Goal: Information Seeking & Learning: Learn about a topic

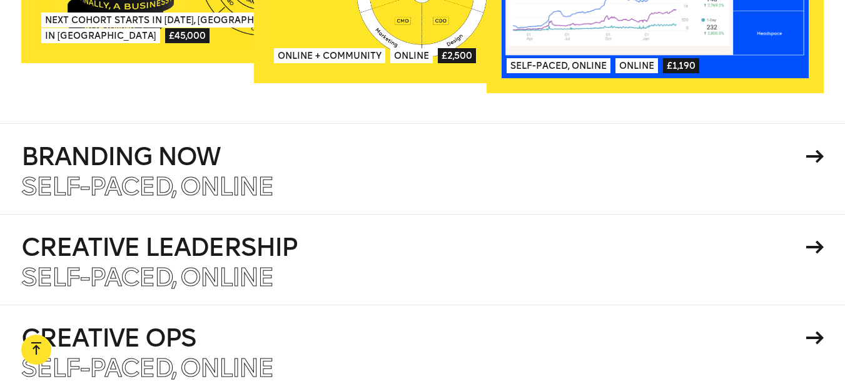
scroll to position [2085, 0]
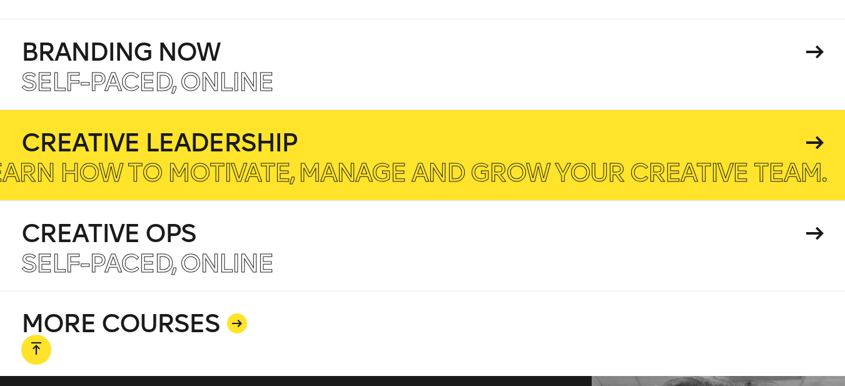
click at [561, 133] on h4 "Creative Leadership" at bounding box center [411, 142] width 781 height 25
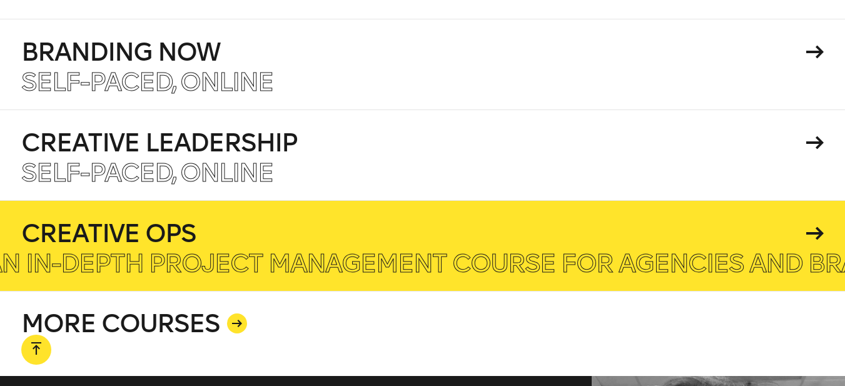
click at [360, 225] on h4 "Creative Ops" at bounding box center [411, 233] width 781 height 25
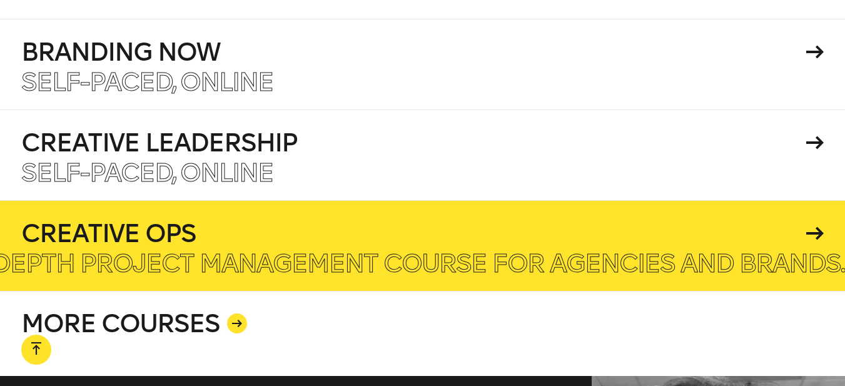
scroll to position [2190, 0]
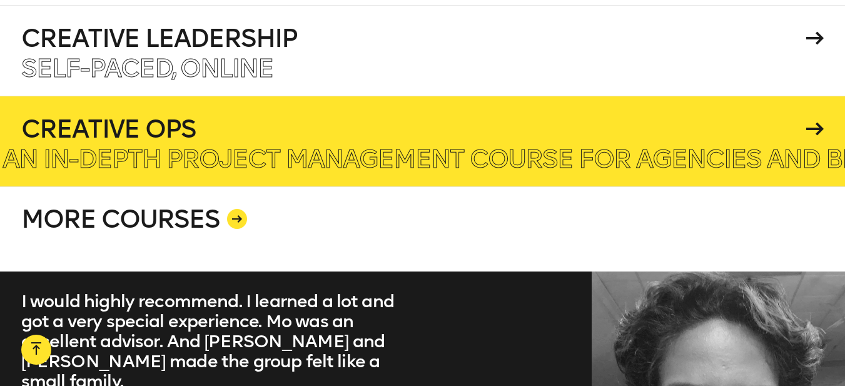
click at [240, 126] on h4 "Creative Ops" at bounding box center [411, 128] width 781 height 25
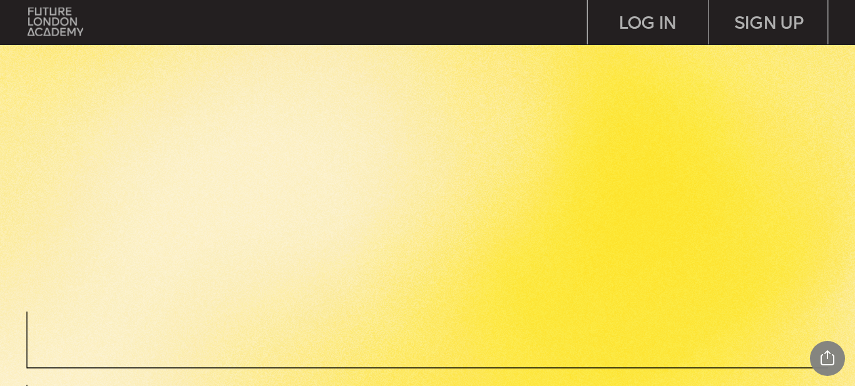
click at [602, 191] on img at bounding box center [441, 204] width 825 height 317
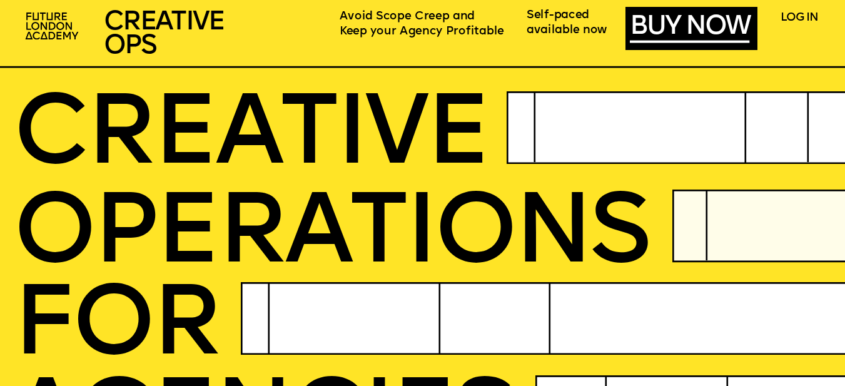
click at [435, 124] on span "CREATIVE" at bounding box center [250, 137] width 475 height 99
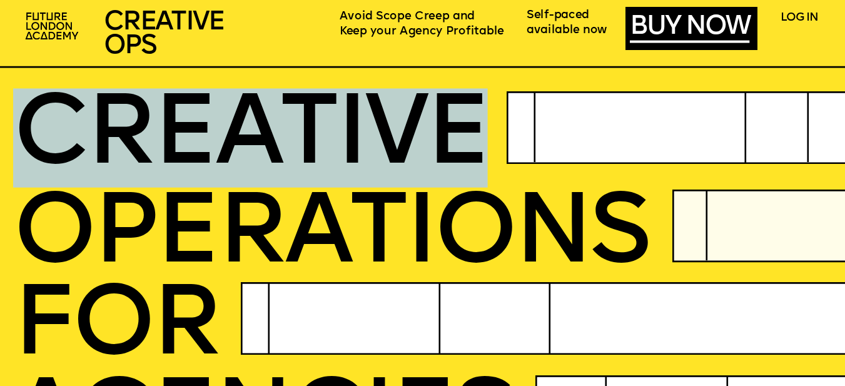
click at [435, 124] on span "CREATIVE" at bounding box center [250, 137] width 475 height 99
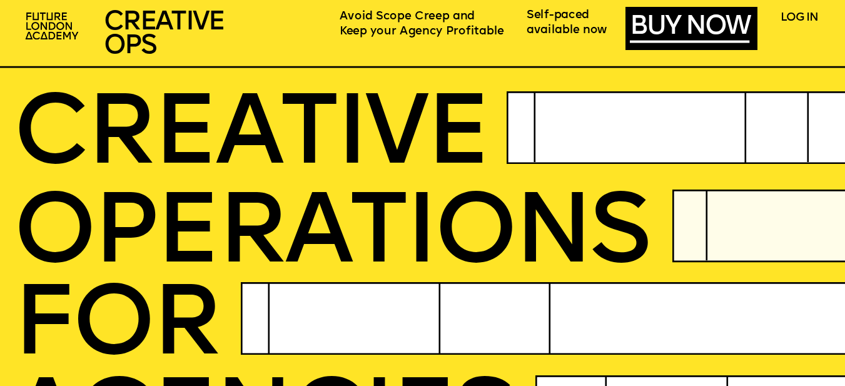
click at [431, 228] on span "OPERatioNS" at bounding box center [331, 236] width 636 height 99
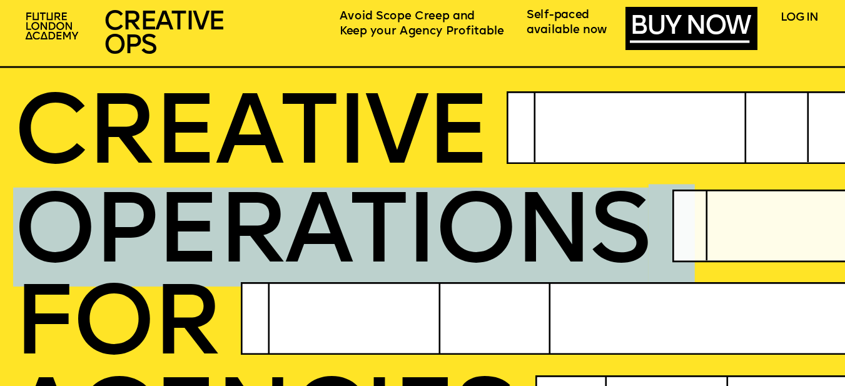
click at [431, 228] on span "OPERatioNS" at bounding box center [331, 236] width 636 height 99
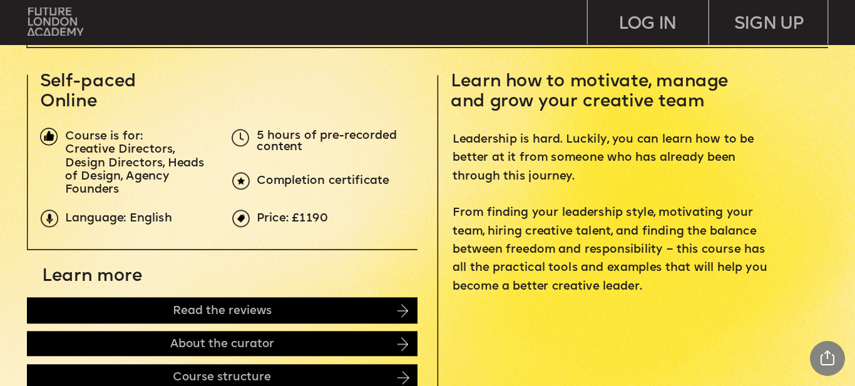
scroll to position [417, 0]
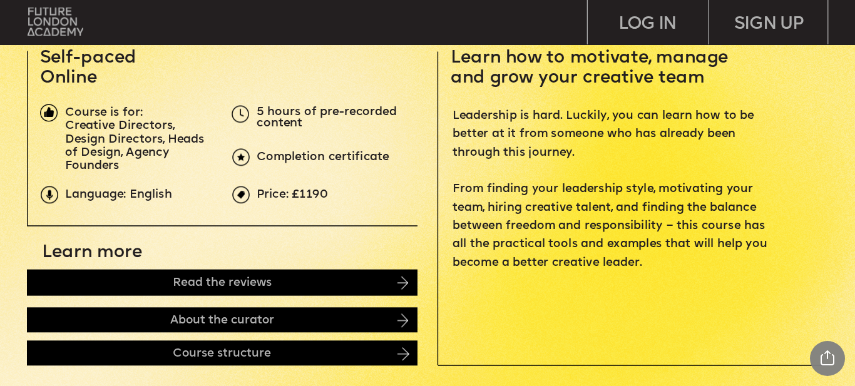
click at [399, 282] on img at bounding box center [402, 283] width 11 height 13
click at [411, 283] on div "Read the reviews" at bounding box center [222, 283] width 390 height 26
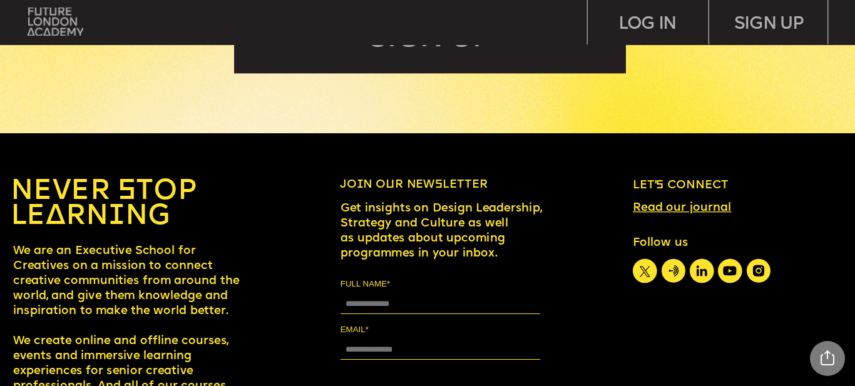
scroll to position [5318, 0]
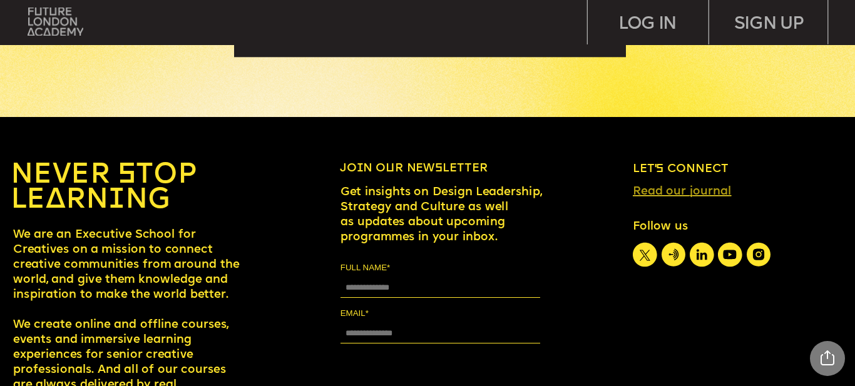
click at [674, 193] on link "Read our journal" at bounding box center [682, 192] width 98 height 12
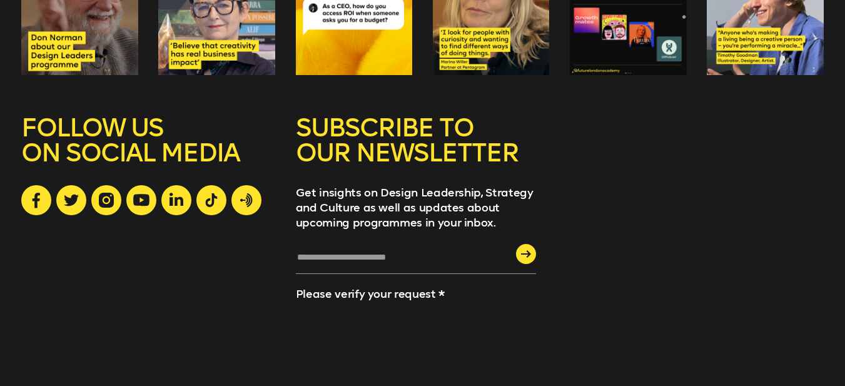
scroll to position [1933, 0]
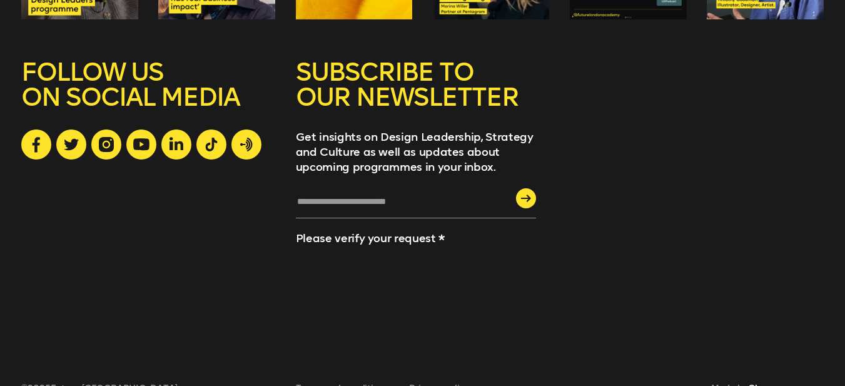
click at [780, 383] on link "Charmer" at bounding box center [767, 388] width 38 height 11
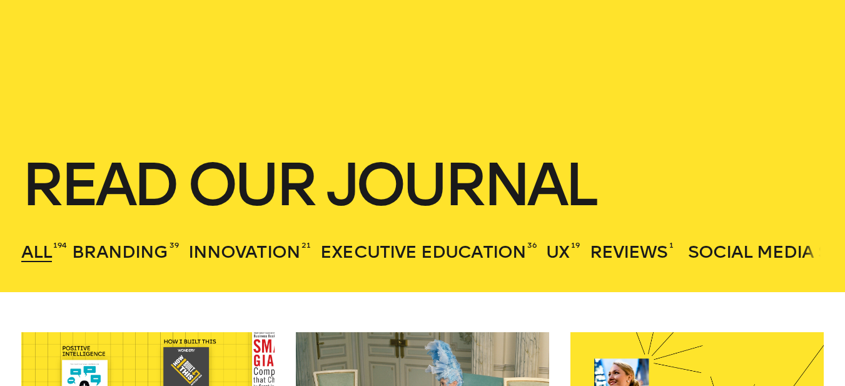
scroll to position [0, 0]
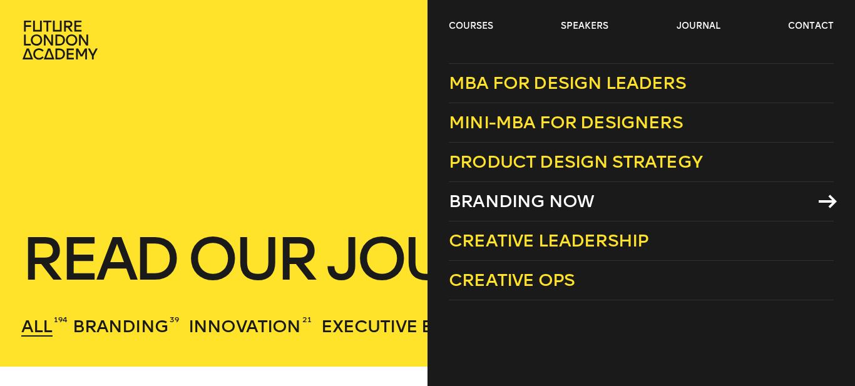
click at [515, 201] on span "Branding Now" at bounding box center [521, 201] width 145 height 21
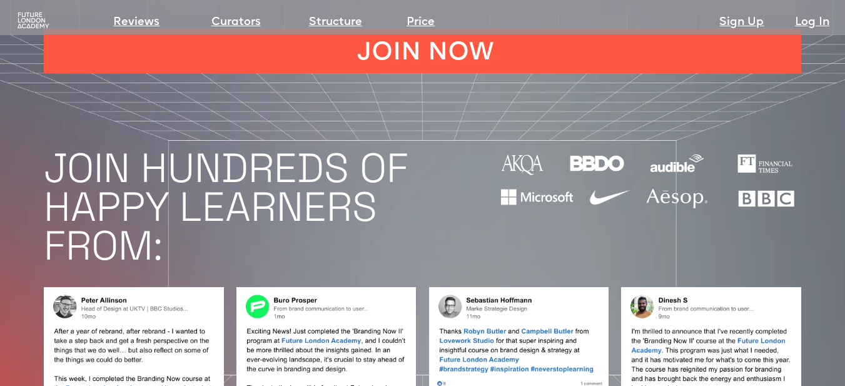
scroll to position [938, 0]
